Goal: Find specific page/section: Find specific page/section

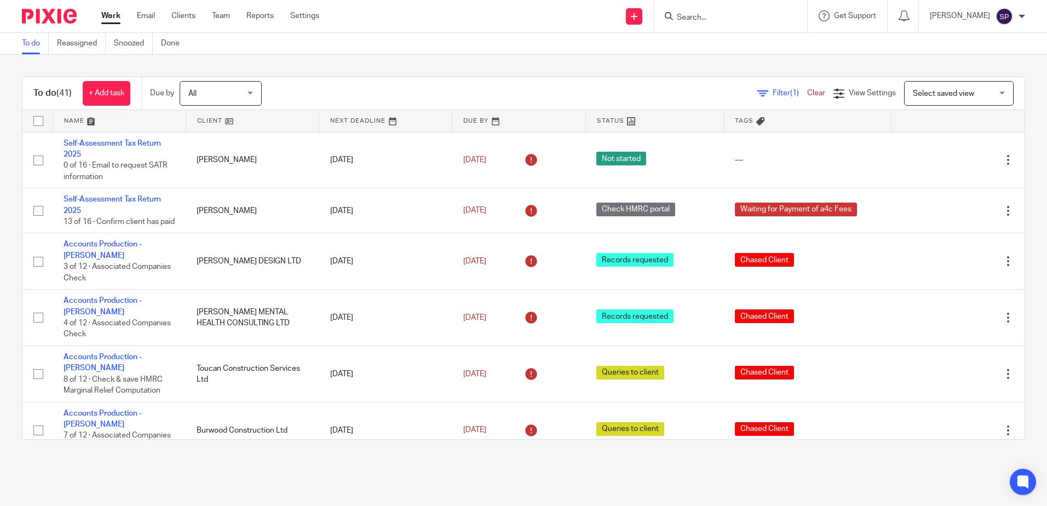
click at [744, 18] on input "Search" at bounding box center [725, 18] width 99 height 10
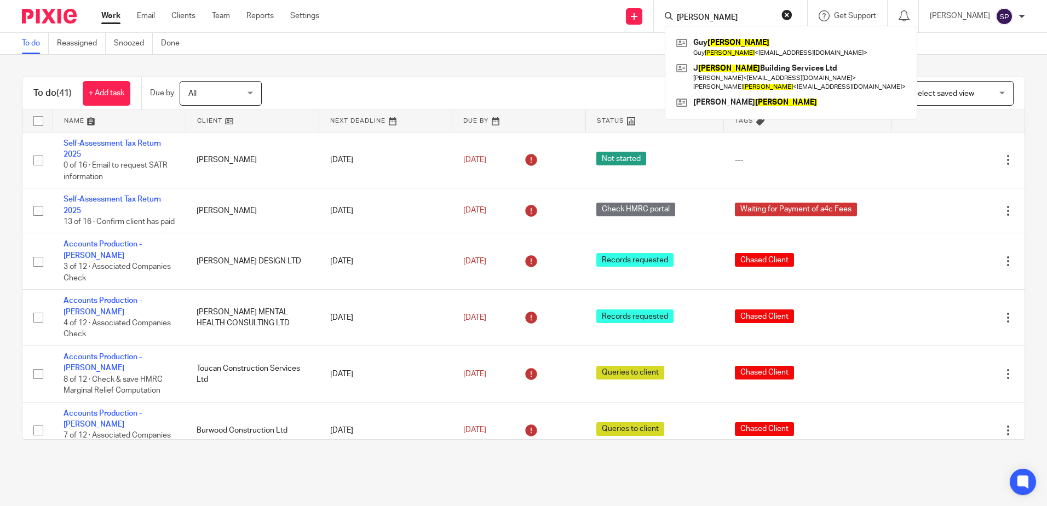
type input "[PERSON_NAME]"
click button "submit" at bounding box center [0, 0] width 0 height 0
click at [733, 47] on link at bounding box center [791, 46] width 235 height 25
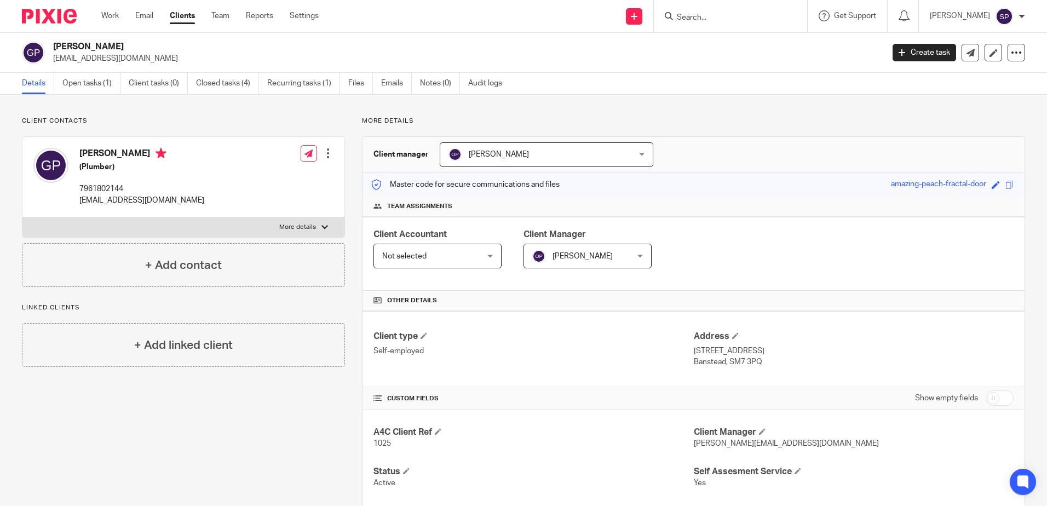
click at [720, 22] on input "Search" at bounding box center [725, 18] width 99 height 10
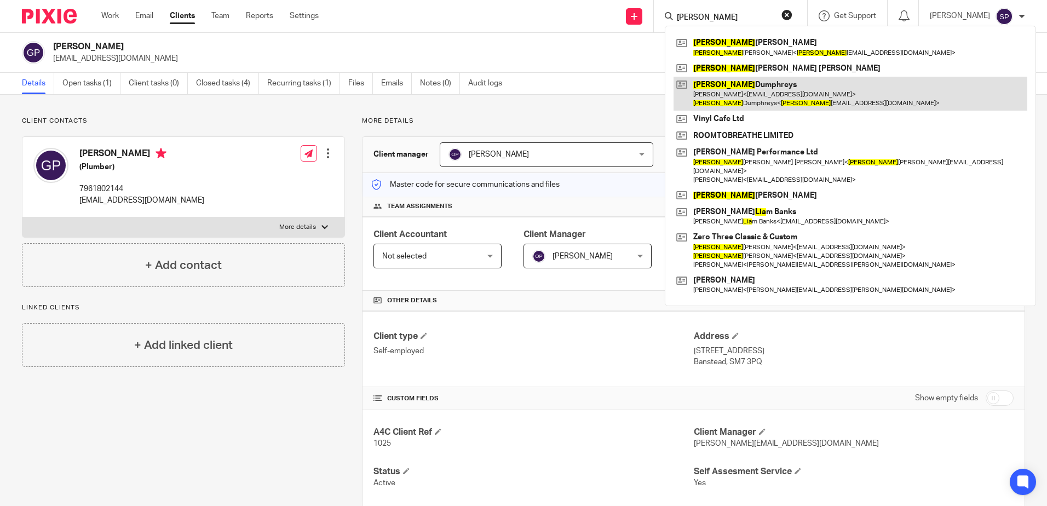
type input "lisa"
click at [718, 80] on link at bounding box center [851, 94] width 354 height 34
